Goal: Navigation & Orientation: Find specific page/section

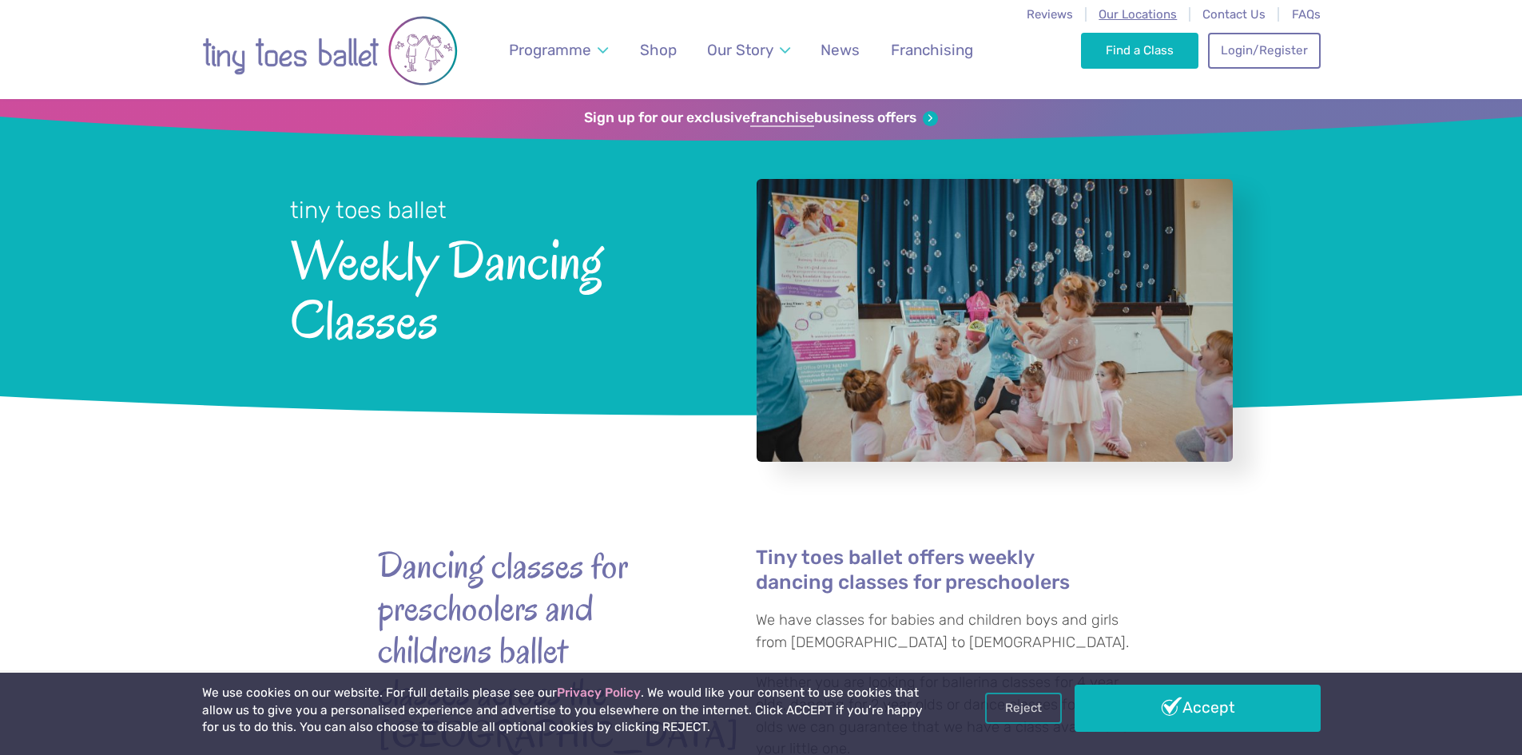
click at [1157, 12] on span "Our Locations" at bounding box center [1138, 14] width 78 height 14
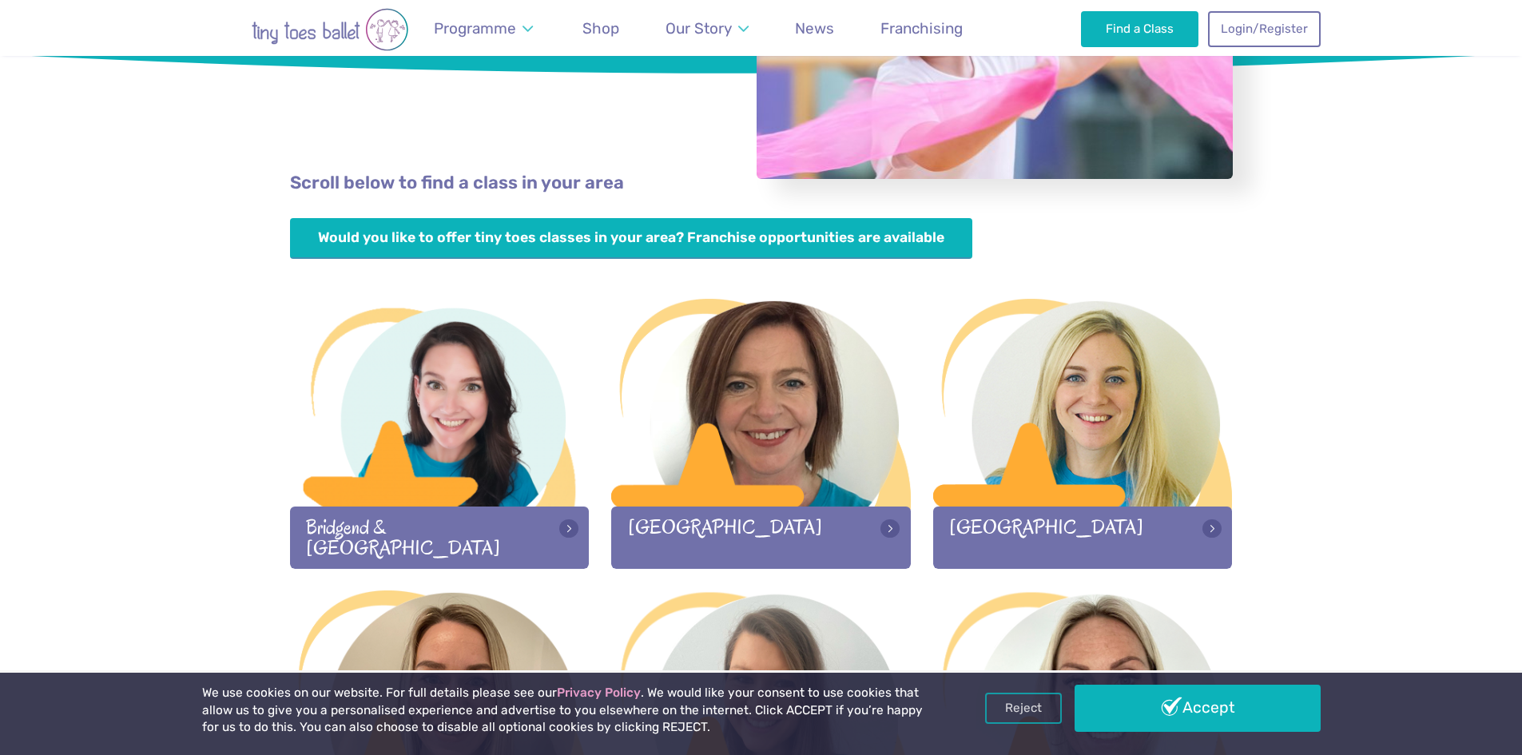
scroll to position [182, 0]
